Goal: Navigation & Orientation: Find specific page/section

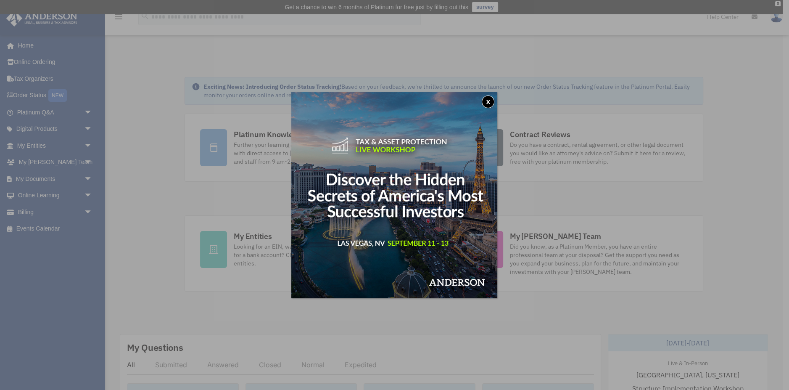
click at [487, 102] on button "x" at bounding box center [488, 101] width 13 height 13
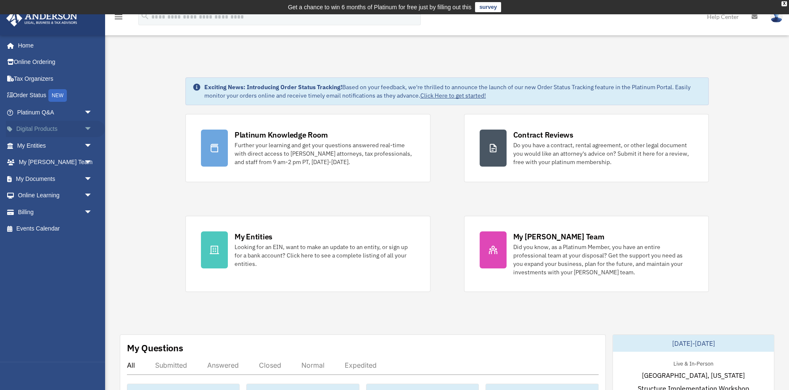
click at [89, 130] on span "arrow_drop_down" at bounding box center [92, 129] width 17 height 17
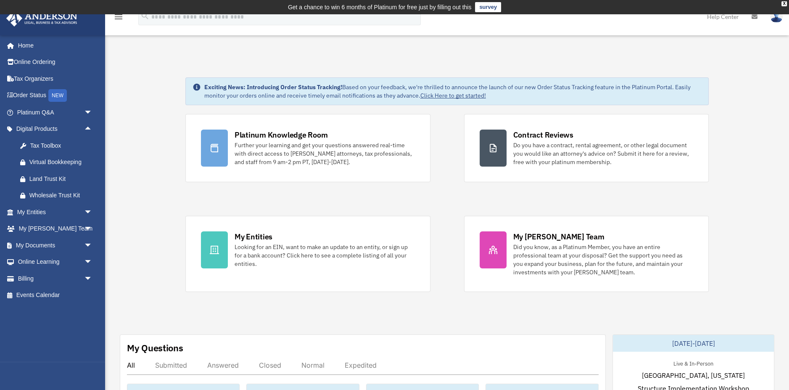
click at [121, 19] on icon "menu" at bounding box center [118, 17] width 10 height 10
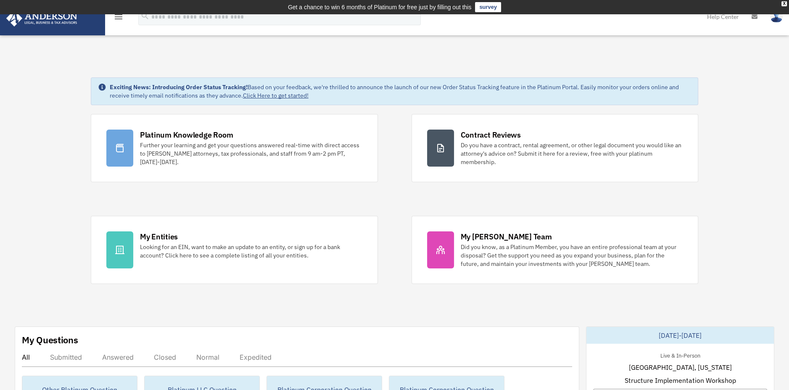
click at [66, 20] on img at bounding box center [42, 18] width 76 height 16
click at [782, 4] on div "X" at bounding box center [783, 3] width 5 height 5
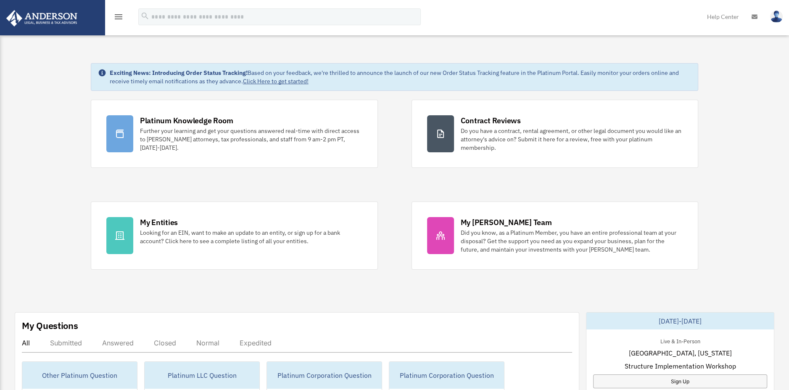
click at [113, 13] on div "menu" at bounding box center [118, 17] width 27 height 22
click at [118, 18] on icon "menu" at bounding box center [118, 17] width 10 height 10
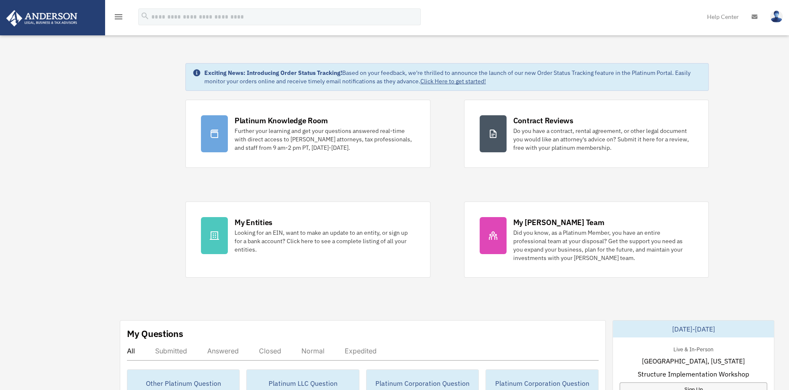
click at [118, 18] on icon "menu" at bounding box center [118, 17] width 10 height 10
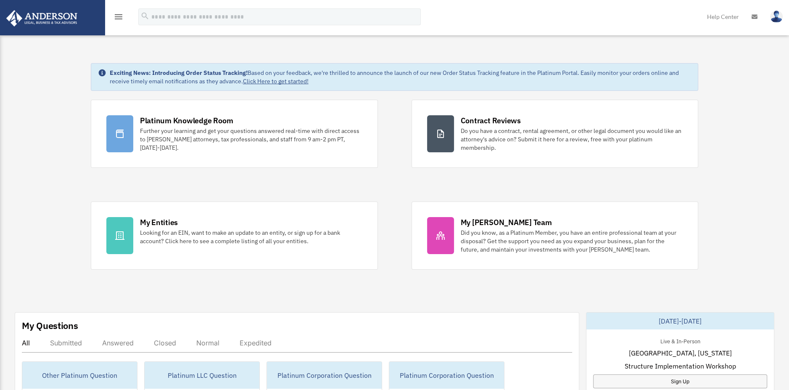
click at [118, 18] on icon "menu" at bounding box center [118, 17] width 10 height 10
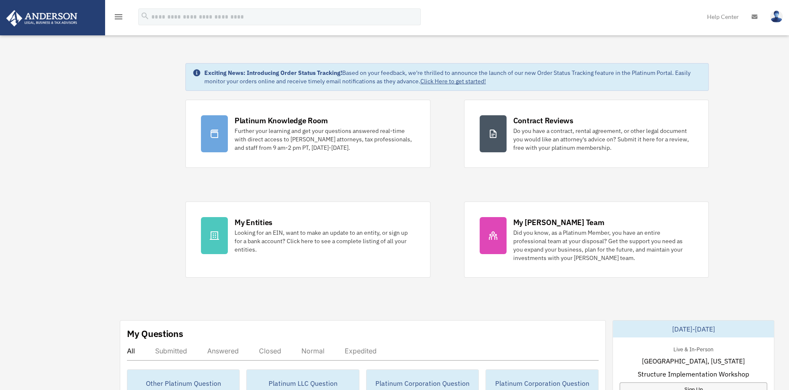
click at [32, 21] on img at bounding box center [42, 18] width 76 height 16
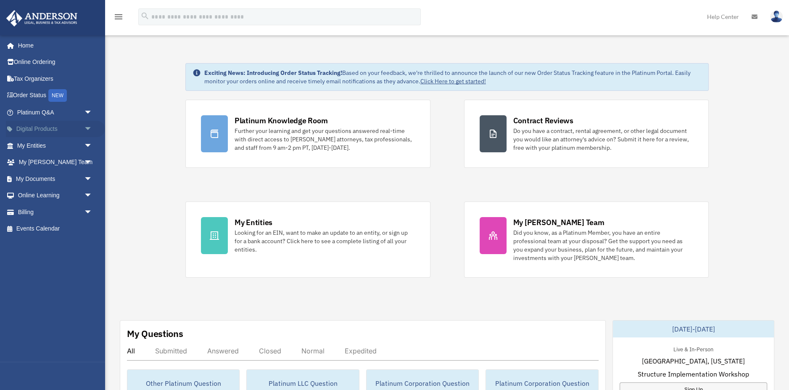
click at [90, 129] on span "arrow_drop_down" at bounding box center [92, 129] width 17 height 17
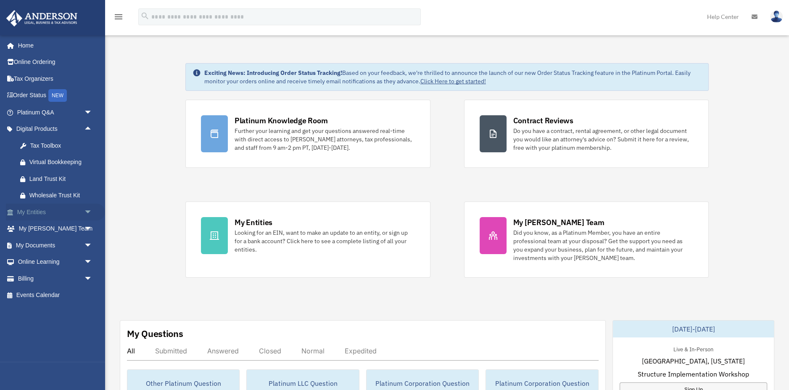
click at [87, 211] on span "arrow_drop_down" at bounding box center [92, 211] width 17 height 17
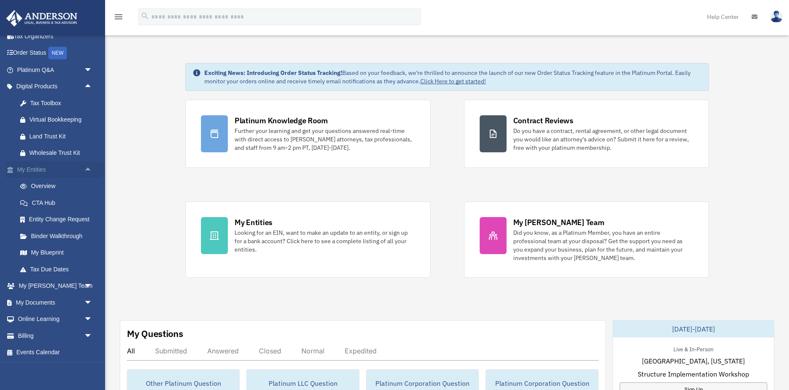
scroll to position [43, 0]
click at [88, 284] on span "arrow_drop_down" at bounding box center [92, 285] width 17 height 17
click at [87, 353] on span "arrow_drop_down" at bounding box center [92, 361] width 17 height 17
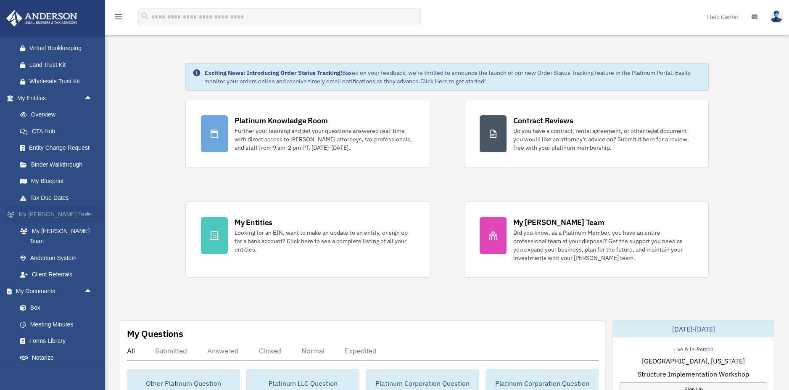
scroll to position [159, 0]
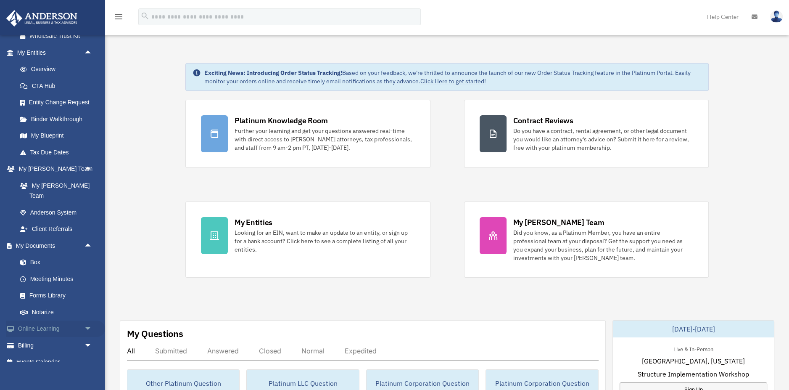
click at [87, 320] on span "arrow_drop_down" at bounding box center [92, 328] width 17 height 17
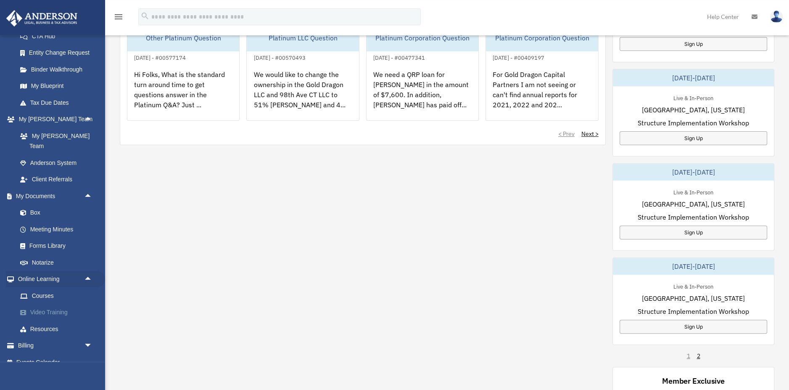
scroll to position [360, 0]
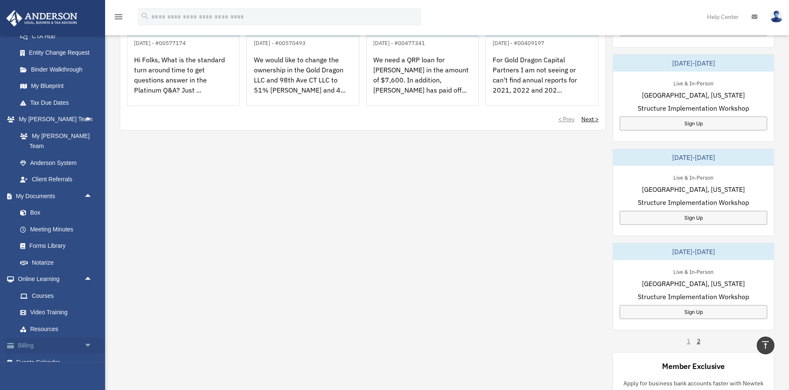
click at [88, 337] on span "arrow_drop_down" at bounding box center [92, 345] width 17 height 17
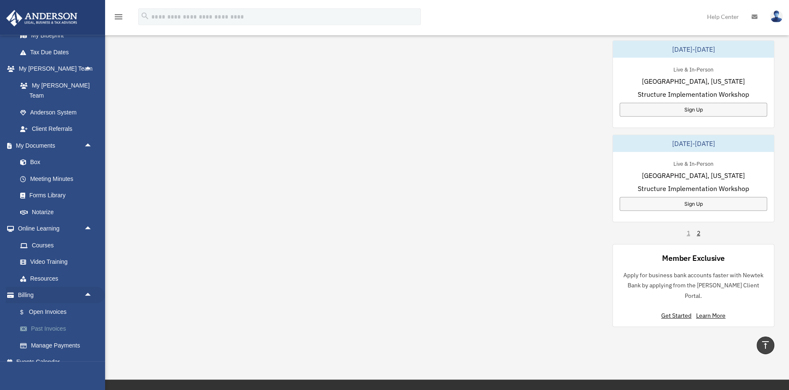
scroll to position [604, 0]
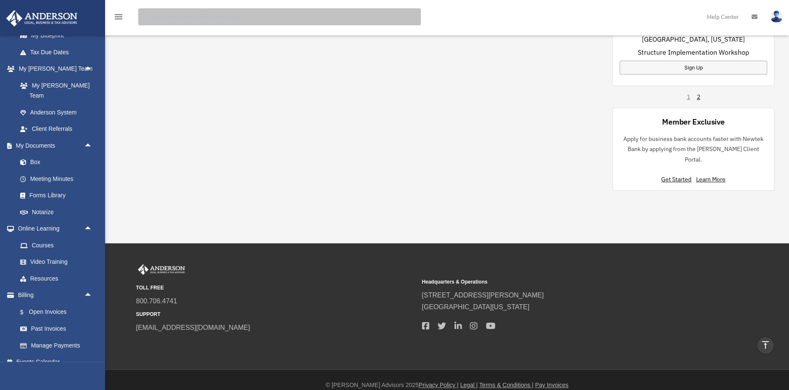
click at [181, 15] on input "search" at bounding box center [279, 16] width 282 height 17
type input "********"
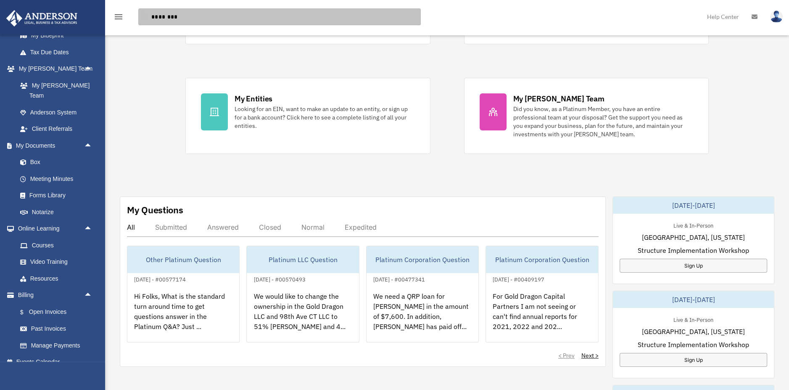
scroll to position [0, 0]
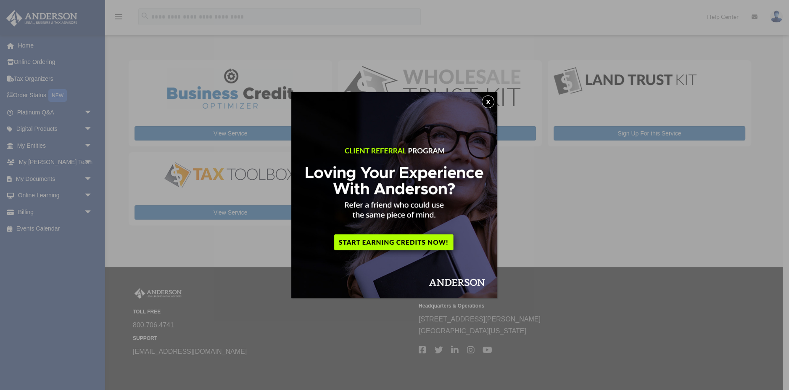
click at [486, 103] on button "x" at bounding box center [488, 101] width 13 height 13
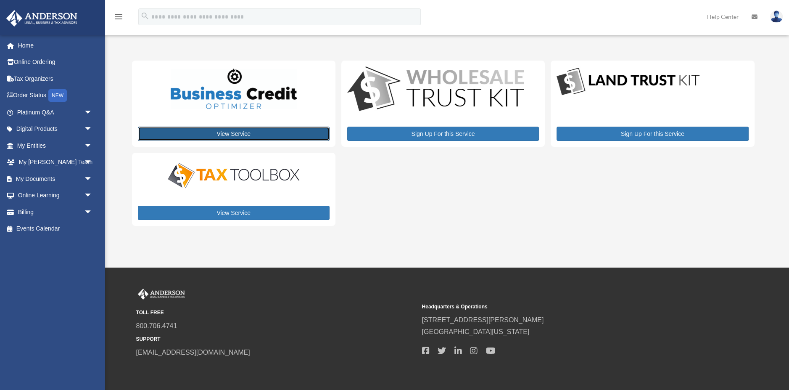
click at [223, 136] on link "View Service" at bounding box center [234, 133] width 192 height 14
